Goal: Task Accomplishment & Management: Use online tool/utility

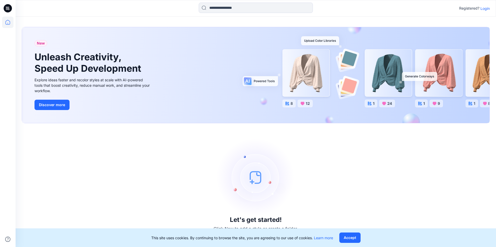
drag, startPoint x: 487, startPoint y: 1, endPoint x: 484, endPoint y: 12, distance: 11.1
click at [487, 1] on div "Registered? Login" at bounding box center [256, 8] width 480 height 17
click at [484, 12] on div "Registered? Login" at bounding box center [256, 8] width 480 height 11
click at [485, 9] on p "Login" at bounding box center [484, 8] width 9 height 5
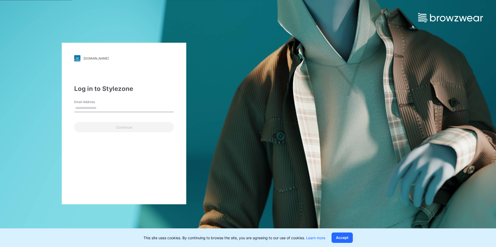
drag, startPoint x: 107, startPoint y: 111, endPoint x: 108, endPoint y: 109, distance: 2.7
click at [108, 109] on input "Email Address" at bounding box center [124, 109] width 100 height 8
click at [137, 97] on div "Log in to Stylezone Email Address Email is required Continue" at bounding box center [124, 108] width 100 height 48
click at [123, 108] on input "Email Address" at bounding box center [124, 109] width 100 height 8
click at [94, 113] on div "Email is required" at bounding box center [124, 114] width 100 height 5
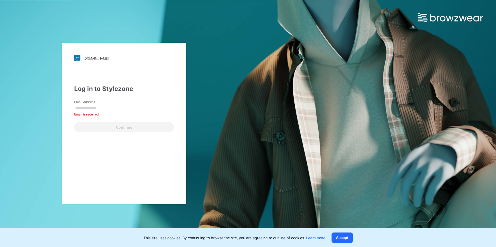
drag, startPoint x: 101, startPoint y: 113, endPoint x: 105, endPoint y: 108, distance: 6.1
click at [101, 112] on div "Email is required" at bounding box center [124, 114] width 100 height 5
click at [105, 108] on input "Email Address" at bounding box center [124, 109] width 100 height 8
paste input "**********"
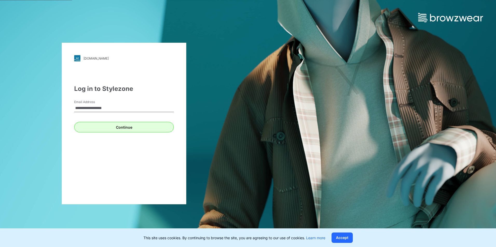
type input "**********"
click at [87, 130] on button "Continue" at bounding box center [124, 127] width 100 height 10
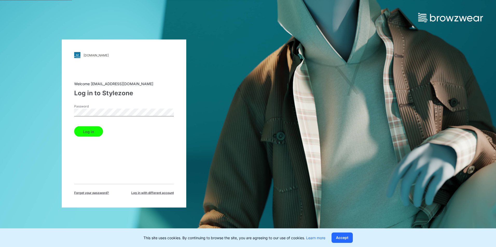
click at [74, 127] on button "Log in" at bounding box center [88, 132] width 29 height 10
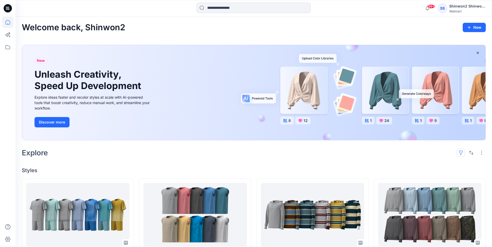
click at [461, 156] on button "button" at bounding box center [461, 153] width 8 height 8
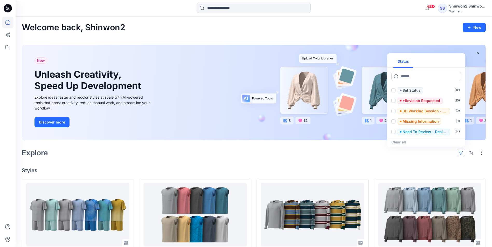
click at [461, 156] on button "button" at bounding box center [461, 153] width 8 height 8
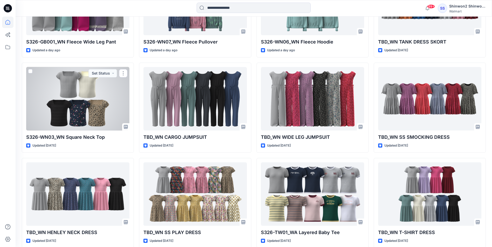
scroll to position [628, 0]
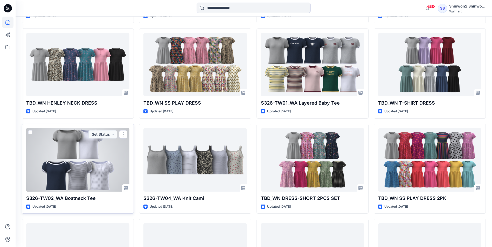
click at [75, 161] on div at bounding box center [77, 160] width 103 height 64
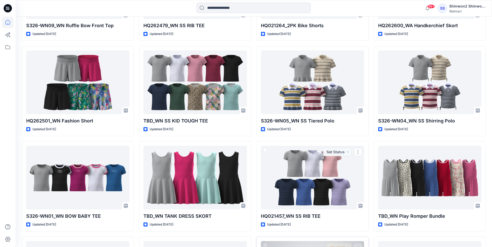
scroll to position [1096, 0]
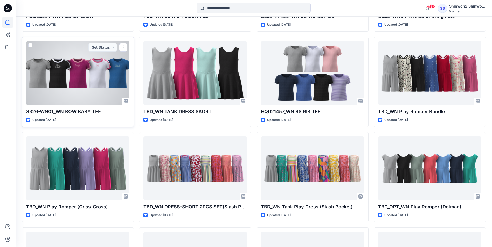
click at [105, 76] on div at bounding box center [77, 73] width 103 height 64
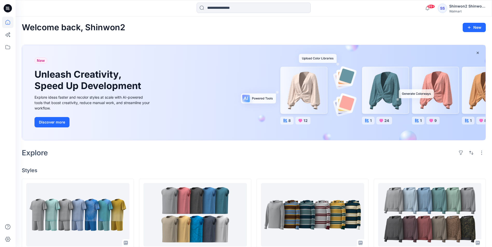
scroll to position [0, 0]
click at [468, 152] on button "button" at bounding box center [471, 153] width 8 height 8
click at [461, 153] on button "button" at bounding box center [461, 153] width 8 height 8
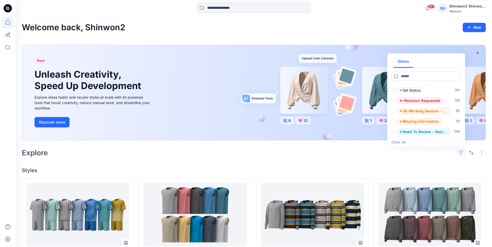
scroll to position [21, 0]
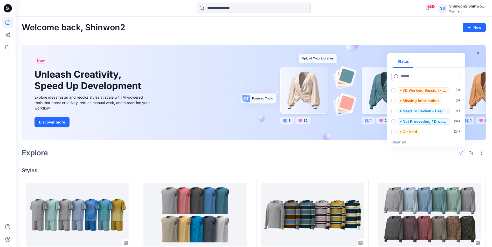
click at [407, 170] on h4 "Styles" at bounding box center [254, 171] width 464 height 6
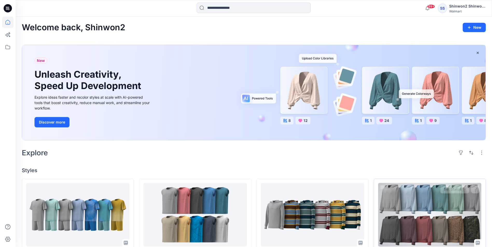
scroll to position [78, 0]
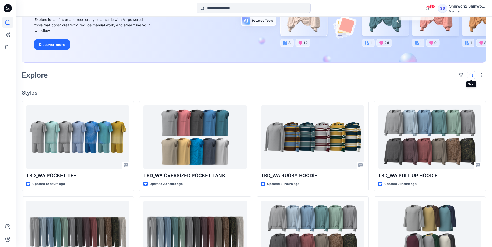
click at [473, 75] on button "button" at bounding box center [471, 75] width 8 height 8
click at [471, 76] on button "button" at bounding box center [471, 75] width 8 height 8
click at [463, 75] on button "button" at bounding box center [461, 75] width 8 height 8
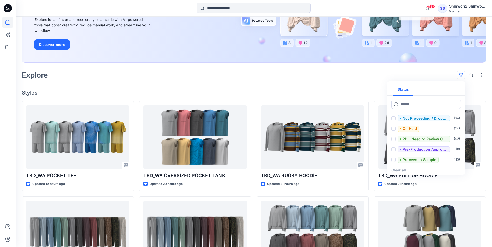
scroll to position [62, 0]
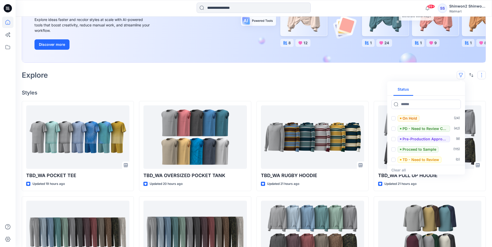
click at [480, 78] on button "button" at bounding box center [482, 75] width 8 height 8
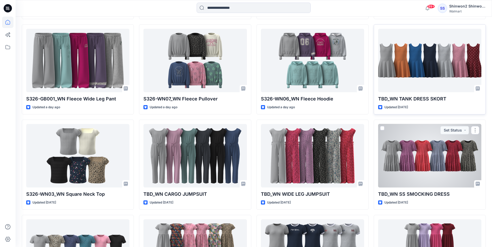
scroll to position [363, 0]
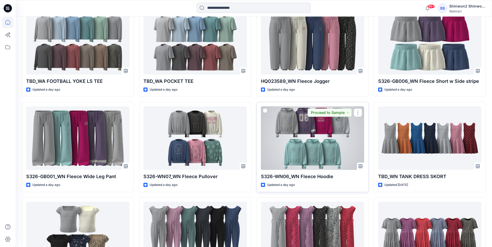
click at [337, 146] on div at bounding box center [312, 139] width 103 height 64
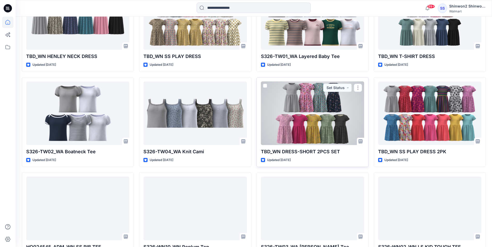
scroll to position [778, 0]
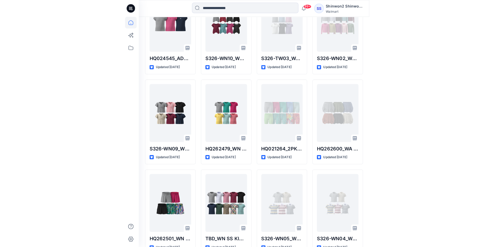
scroll to position [332, 0]
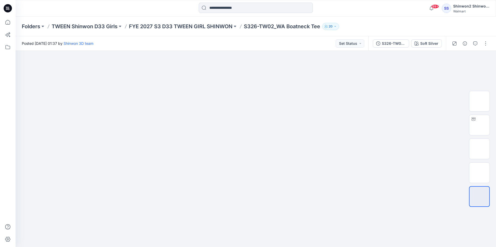
click at [480, 45] on div at bounding box center [470, 43] width 48 height 15
click at [478, 45] on button "button" at bounding box center [475, 43] width 8 height 8
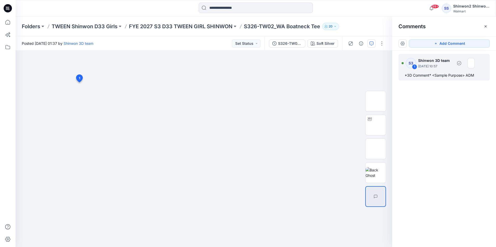
click at [444, 68] on p "September 18, 2025 10:57" at bounding box center [435, 66] width 35 height 5
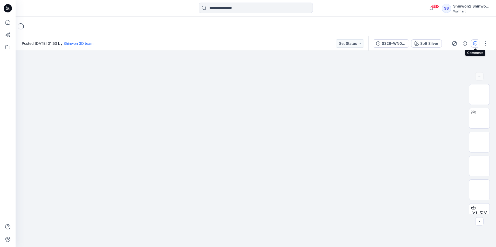
click at [475, 41] on button "button" at bounding box center [475, 43] width 8 height 8
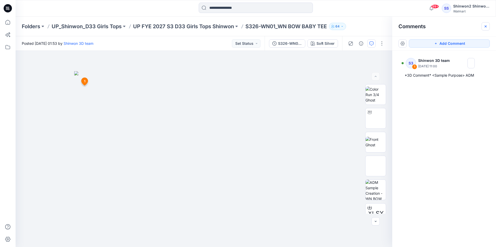
click at [484, 27] on icon "button" at bounding box center [485, 26] width 4 height 4
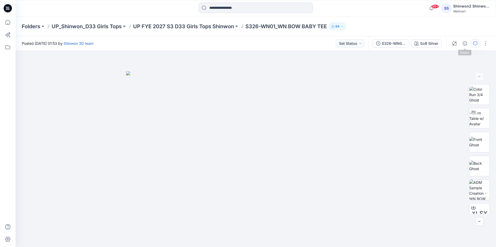
click at [474, 41] on button "button" at bounding box center [475, 43] width 8 height 8
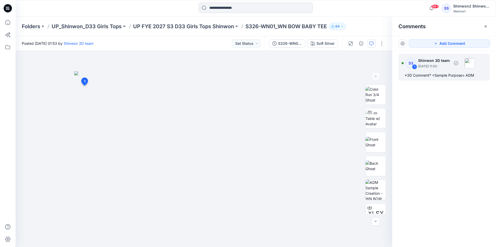
click at [435, 78] on div "*3D Comment* <Sample Purpose> ADM" at bounding box center [444, 75] width 79 height 6
